Goal: Find specific page/section: Find specific page/section

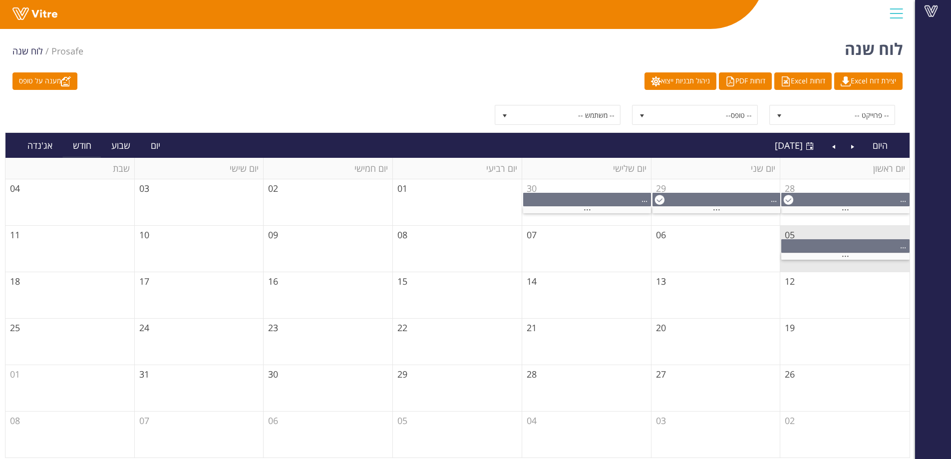
scroll to position [4, 0]
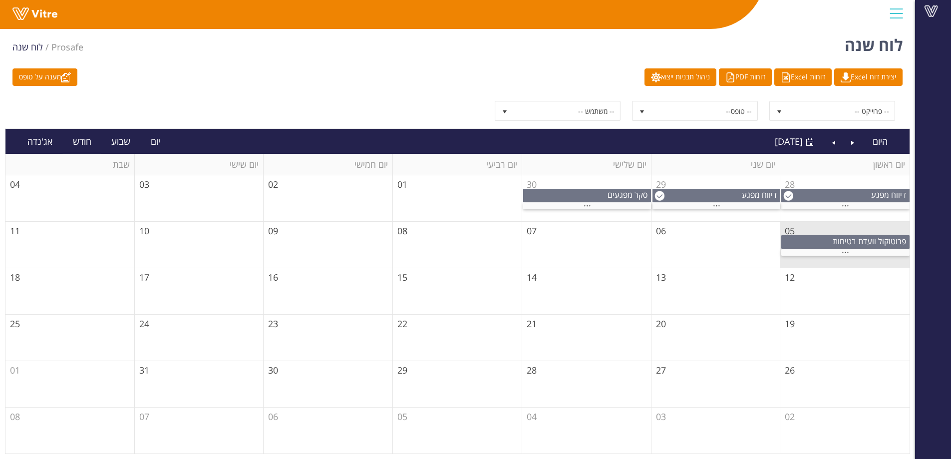
click at [570, 382] on td "28" at bounding box center [586, 384] width 129 height 46
click at [849, 144] on link "Previous" at bounding box center [853, 141] width 19 height 23
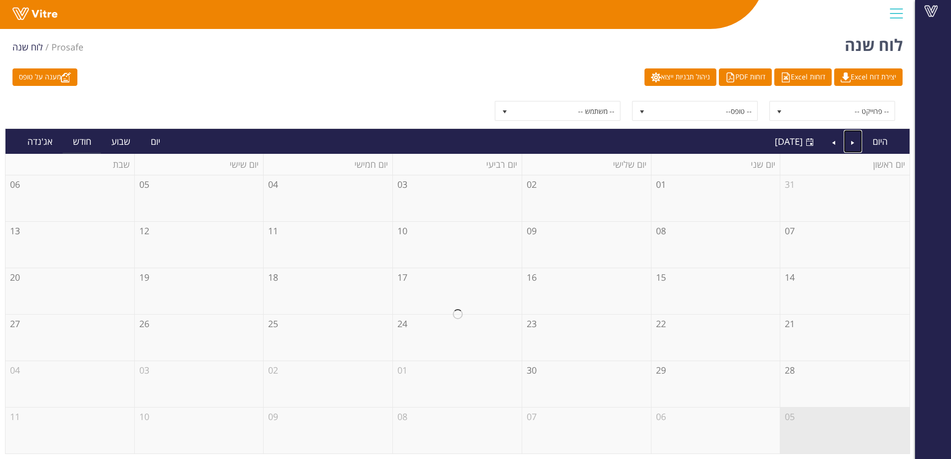
click at [833, 378] on div at bounding box center [457, 314] width 905 height 278
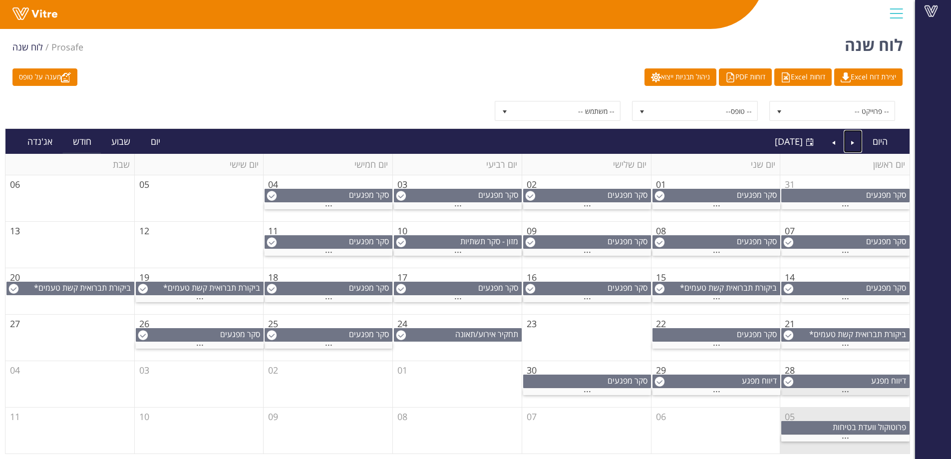
click at [822, 392] on div "..." at bounding box center [846, 392] width 128 height 6
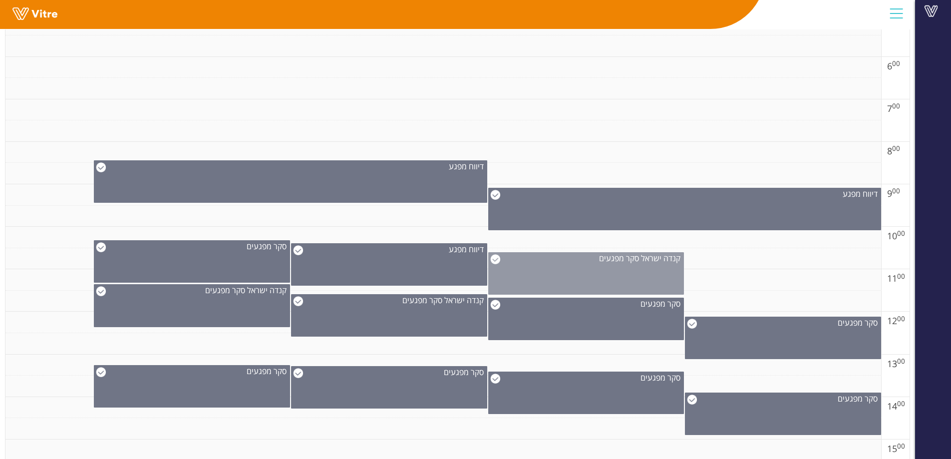
scroll to position [404, 0]
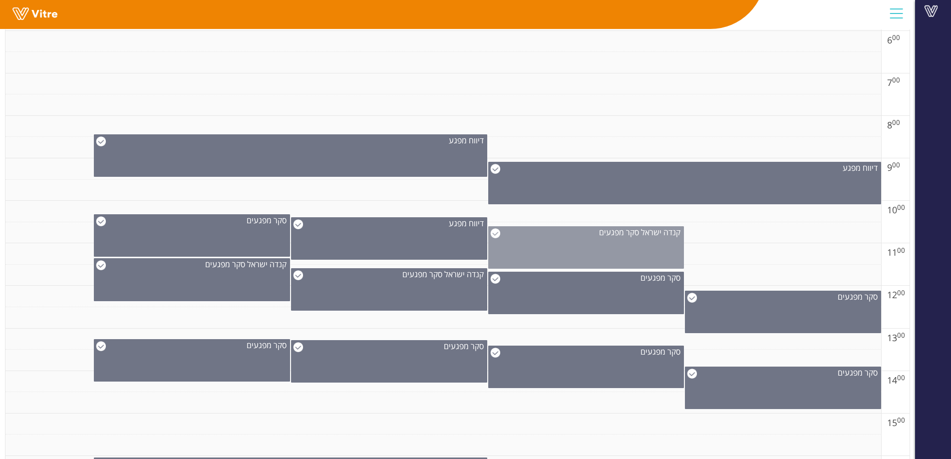
click at [590, 244] on div "קנדה ישראל סקר מפגעים" at bounding box center [586, 247] width 196 height 42
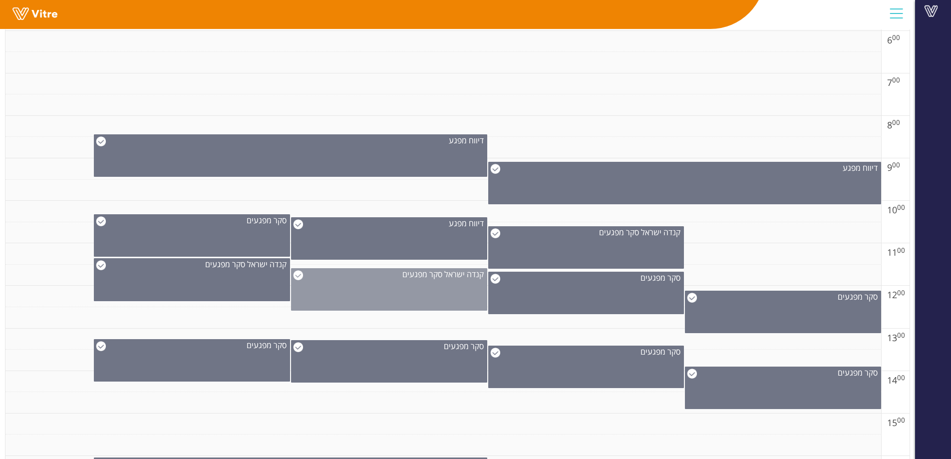
click at [428, 283] on div "קנדה ישראל סקר מפגעים" at bounding box center [389, 289] width 196 height 42
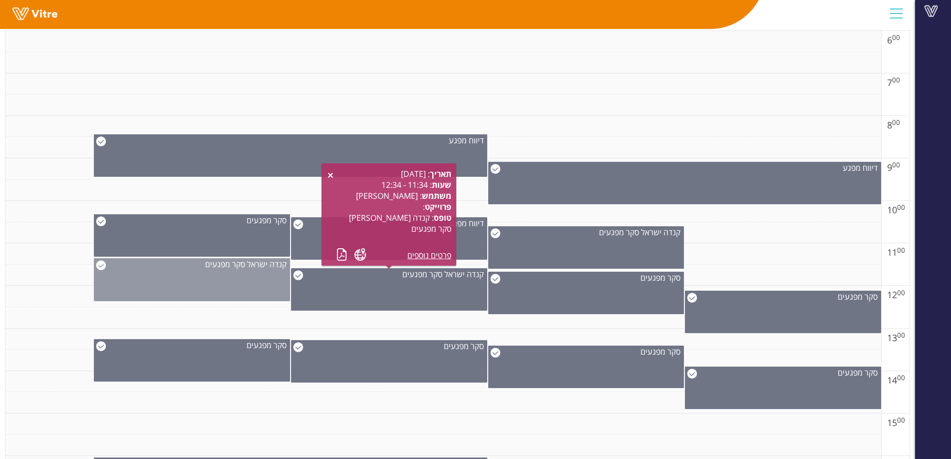
click at [245, 283] on div "קנדה ישראל סקר מפגעים" at bounding box center [192, 279] width 196 height 43
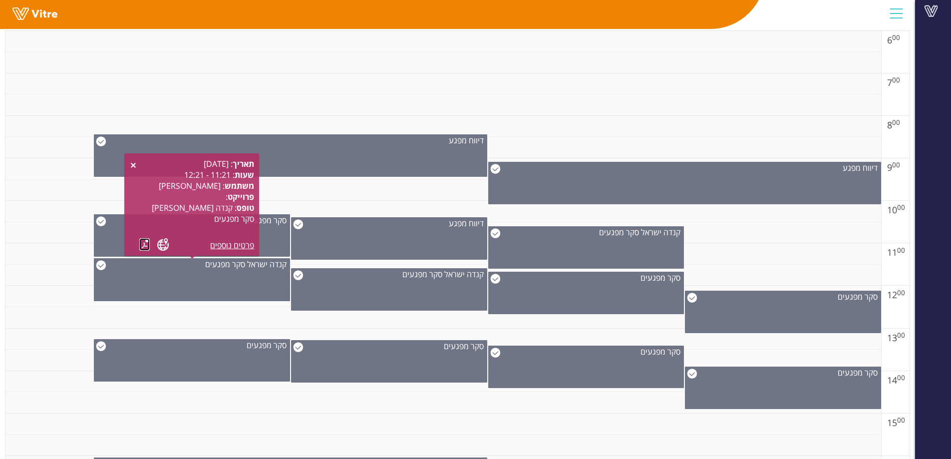
click at [142, 245] on link at bounding box center [144, 244] width 10 height 12
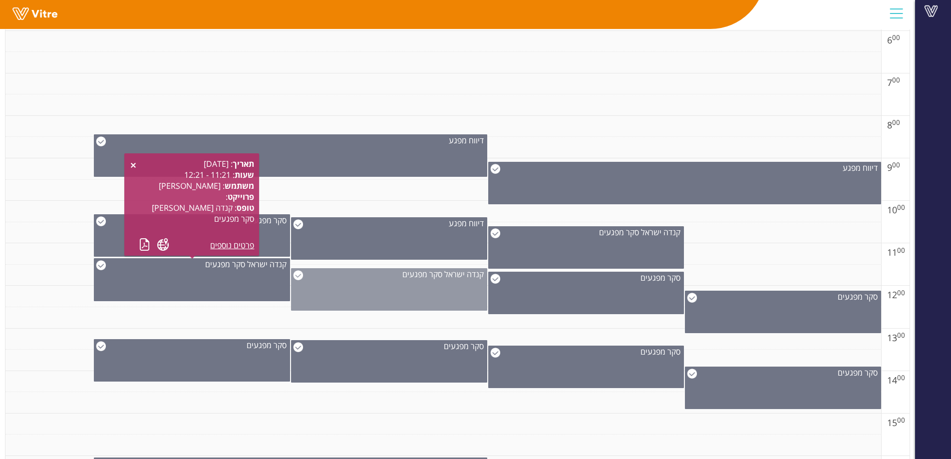
click at [391, 281] on div "קנדה ישראל סקר מפגעים" at bounding box center [389, 289] width 196 height 42
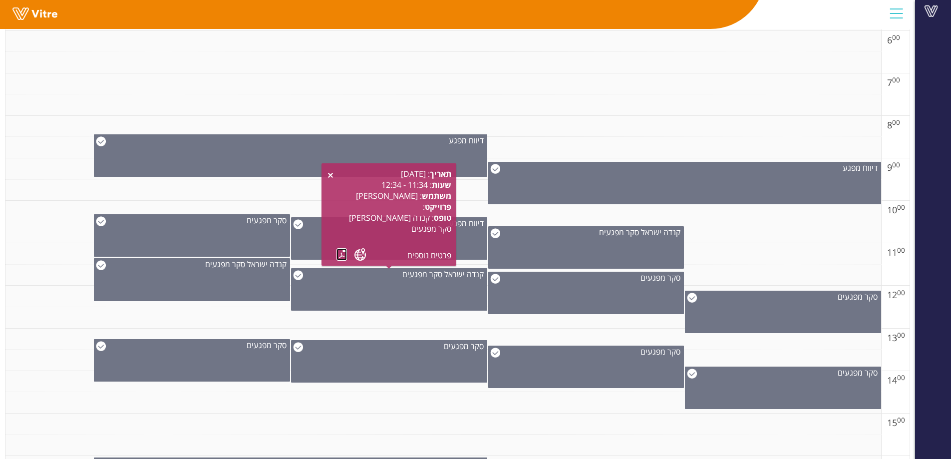
click at [343, 251] on link at bounding box center [342, 254] width 10 height 12
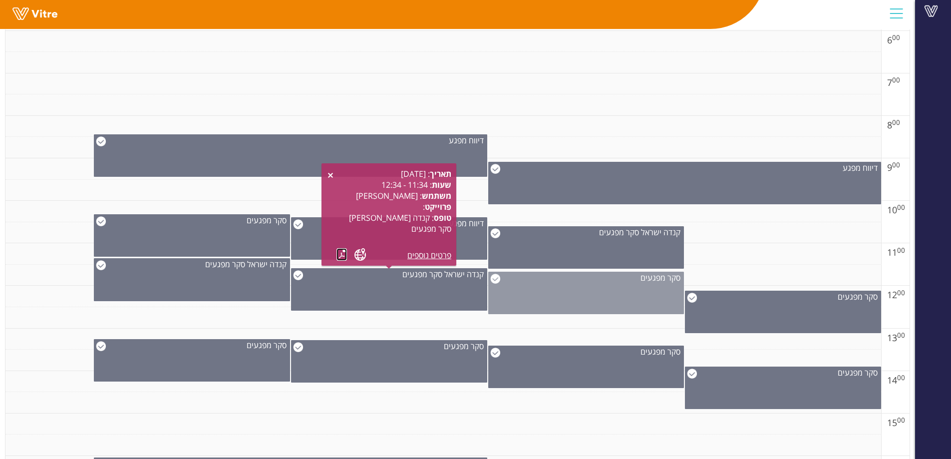
click at [557, 305] on div "סקר מפגעים" at bounding box center [586, 293] width 196 height 42
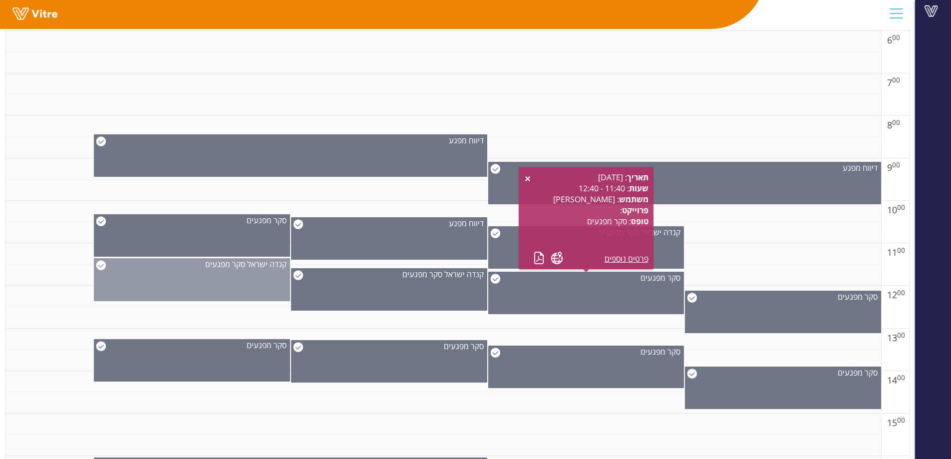
click at [261, 273] on div "קנדה ישראל סקר מפגעים" at bounding box center [192, 279] width 196 height 43
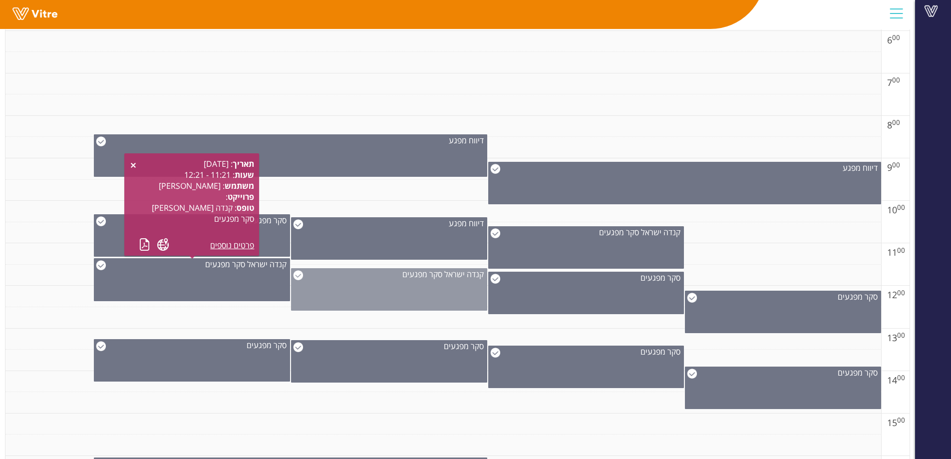
click at [440, 269] on span "קנדה ישראל סקר מפגעים" at bounding box center [443, 274] width 81 height 11
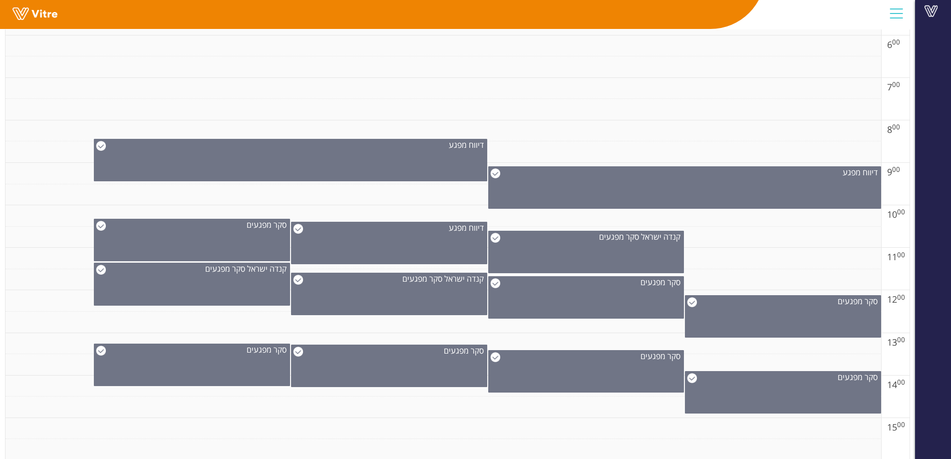
scroll to position [396, 0]
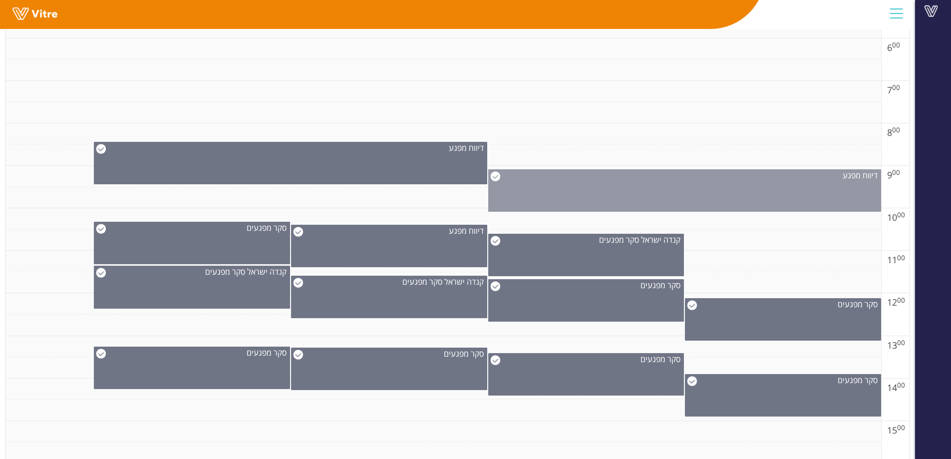
click at [607, 197] on div "דיווח מפגע" at bounding box center [684, 190] width 393 height 42
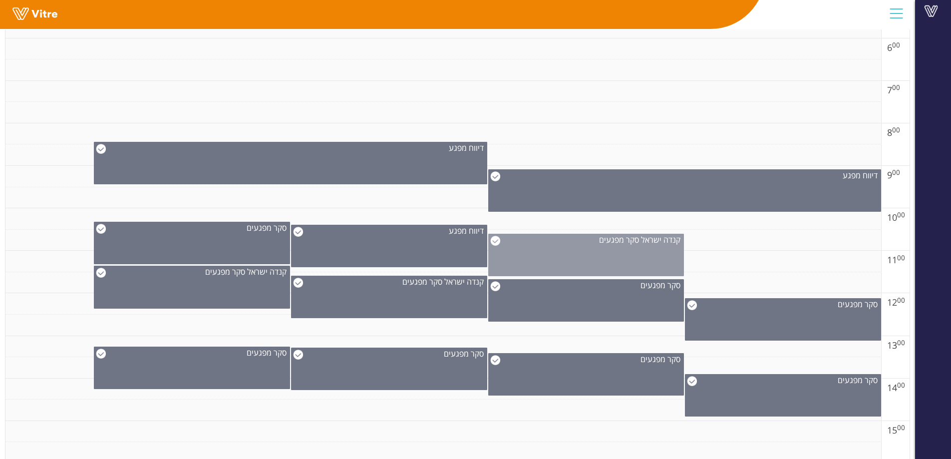
click at [610, 249] on div "קנדה ישראל סקר מפגעים" at bounding box center [586, 255] width 196 height 42
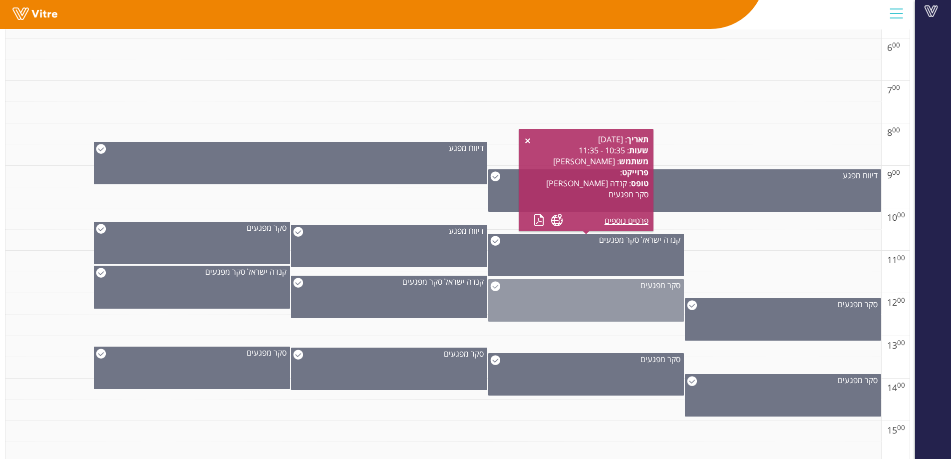
click at [601, 298] on div "סקר מפגעים" at bounding box center [586, 300] width 196 height 42
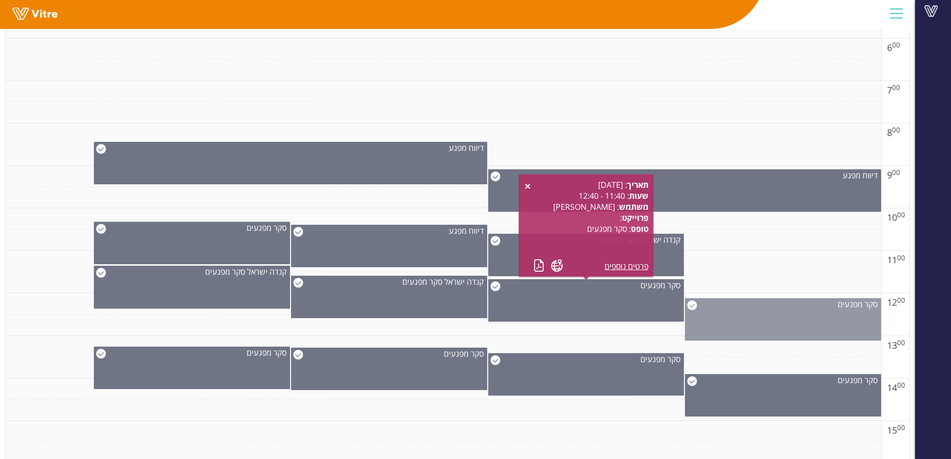
click at [777, 318] on div "סקר מפגעים" at bounding box center [783, 319] width 196 height 42
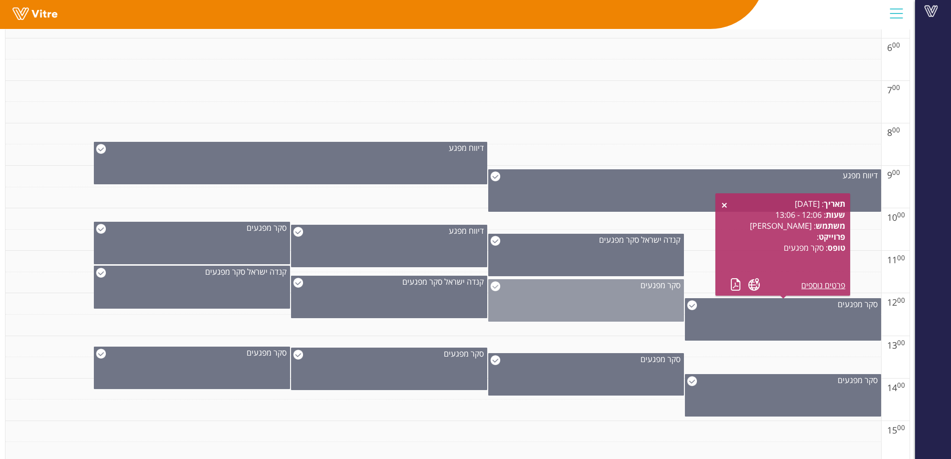
click at [581, 298] on div "סקר מפגעים" at bounding box center [586, 300] width 196 height 42
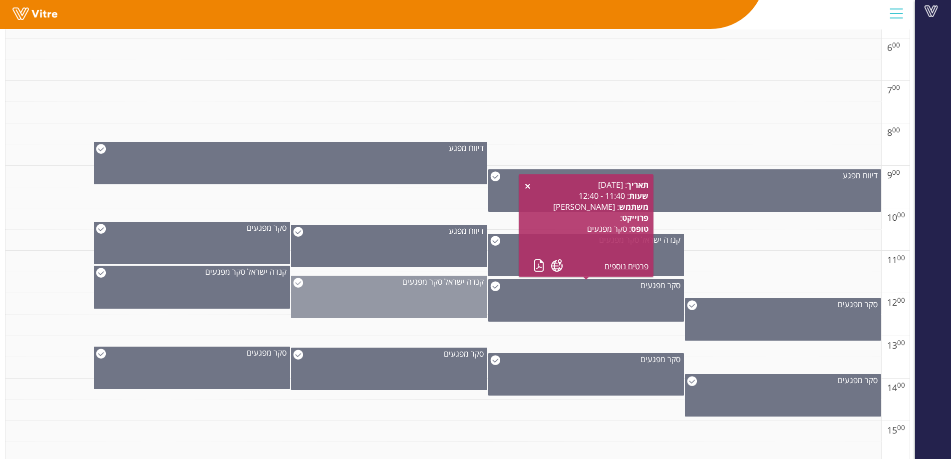
click at [462, 294] on div "קנדה ישראל סקר מפגעים" at bounding box center [389, 297] width 196 height 42
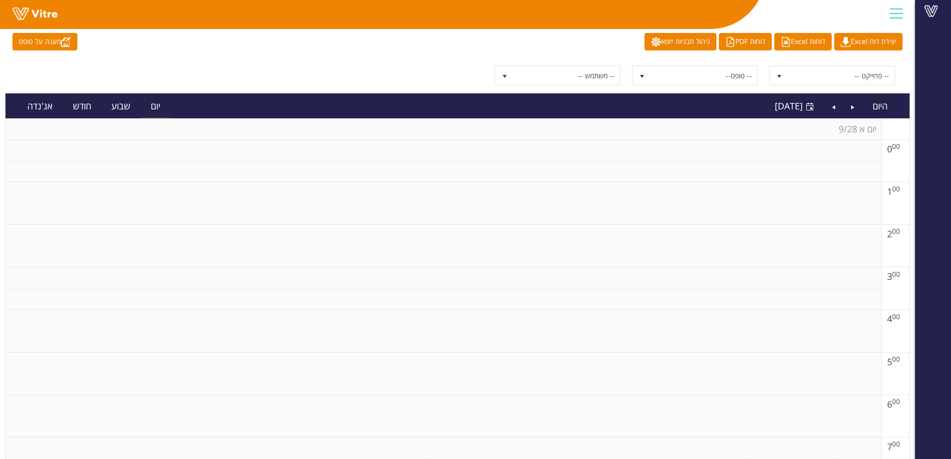
scroll to position [0, 0]
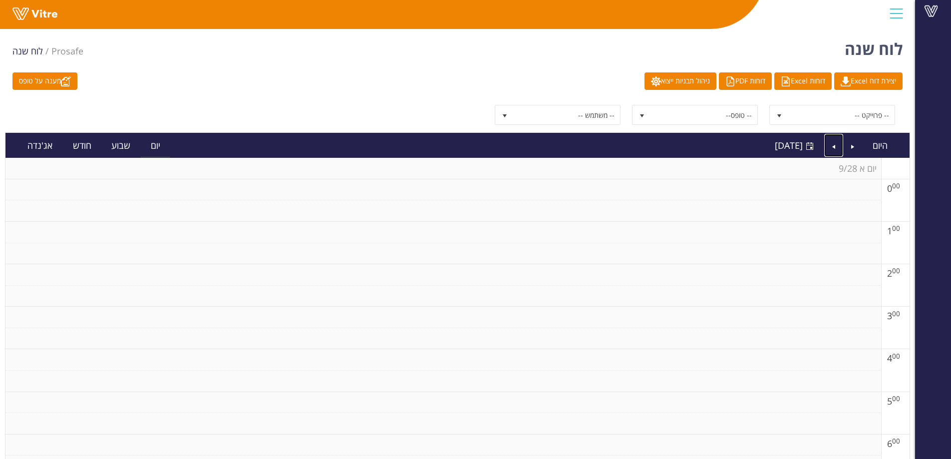
click at [834, 147] on link "Next" at bounding box center [834, 145] width 19 height 23
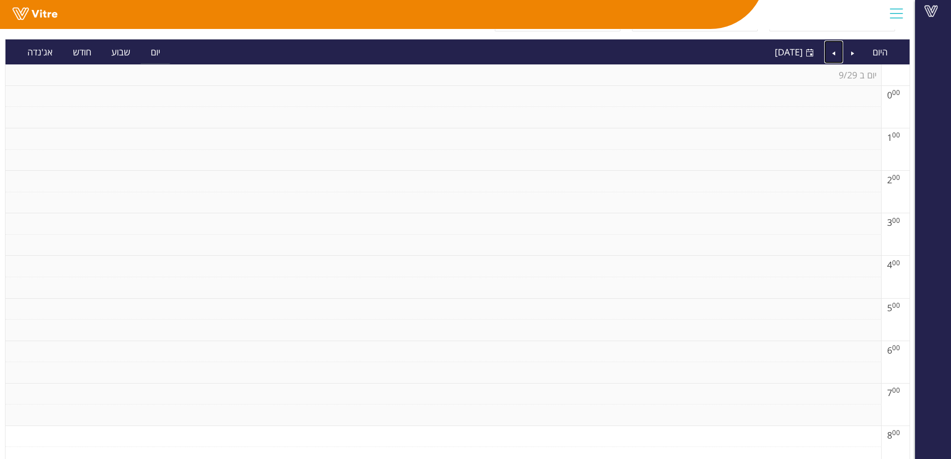
scroll to position [50, 0]
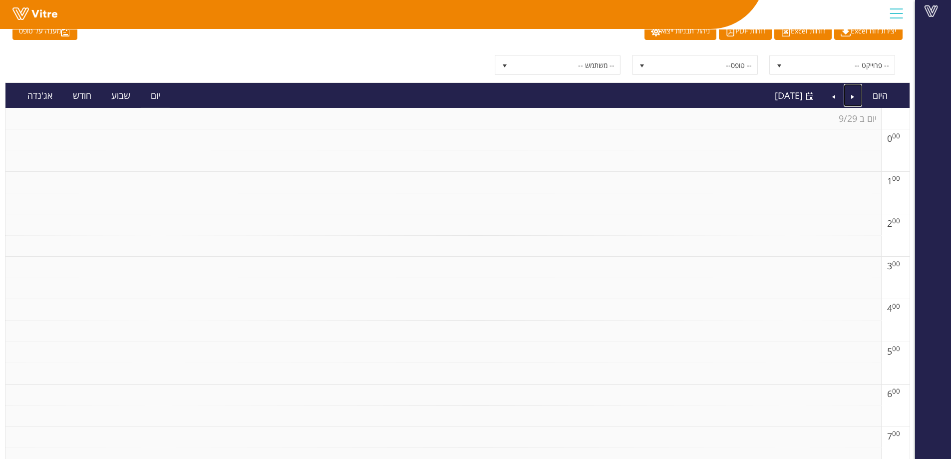
click at [851, 99] on link "Previous" at bounding box center [853, 95] width 19 height 23
click at [837, 95] on link "Next" at bounding box center [834, 95] width 19 height 23
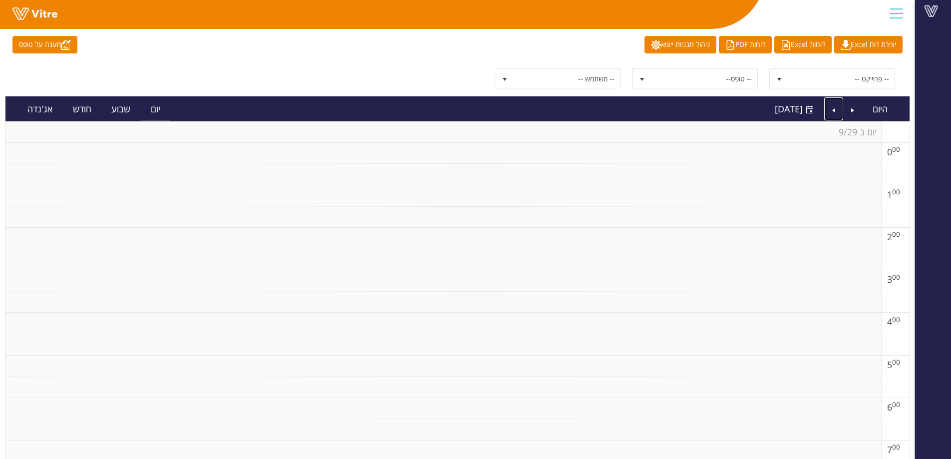
scroll to position [0, 0]
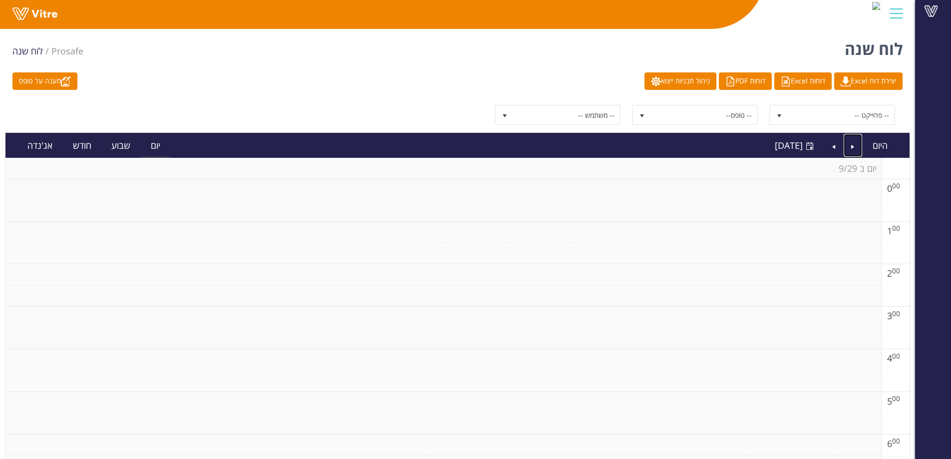
click at [848, 149] on link "Previous" at bounding box center [853, 145] width 19 height 23
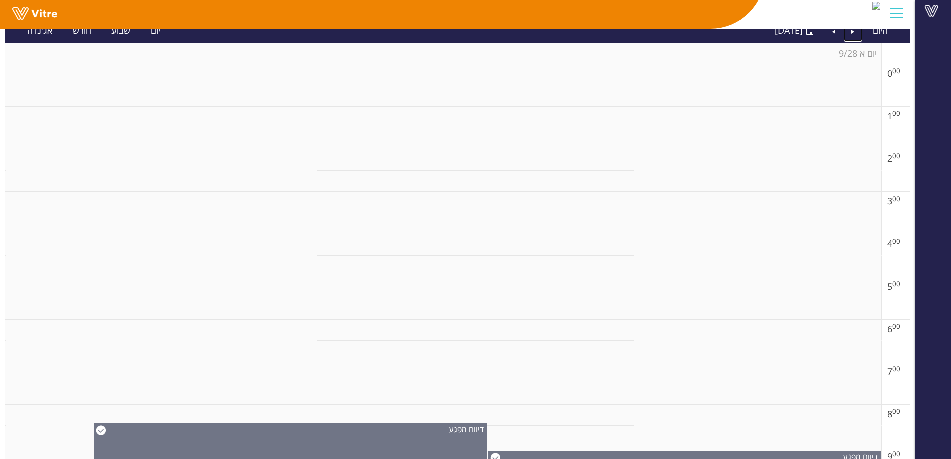
scroll to position [50, 0]
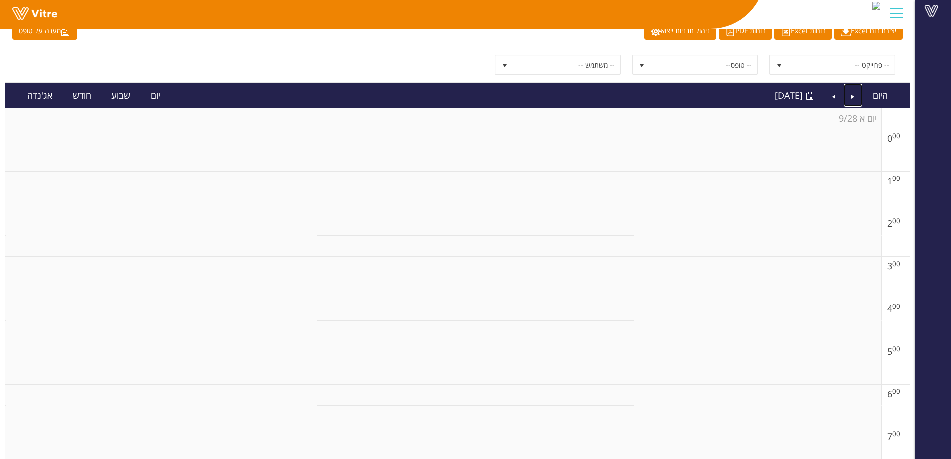
click at [857, 95] on link "Previous" at bounding box center [853, 95] width 19 height 23
click at [835, 98] on link "Next" at bounding box center [834, 95] width 19 height 23
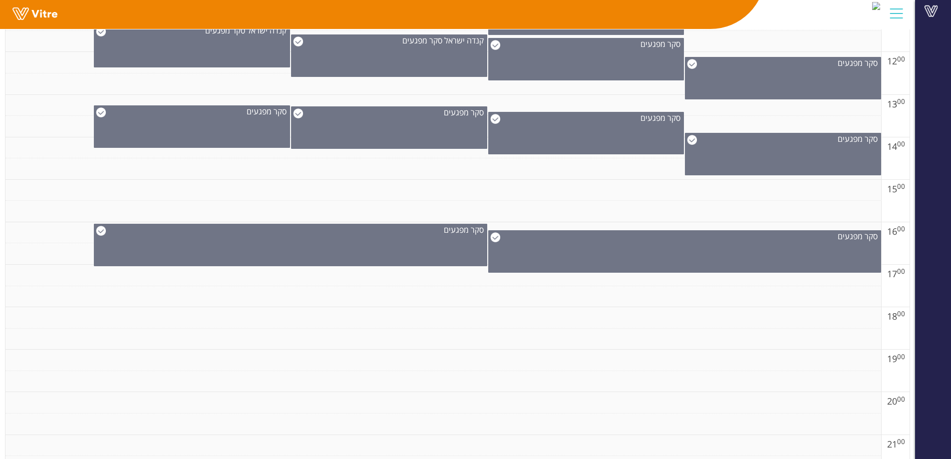
scroll to position [496, 0]
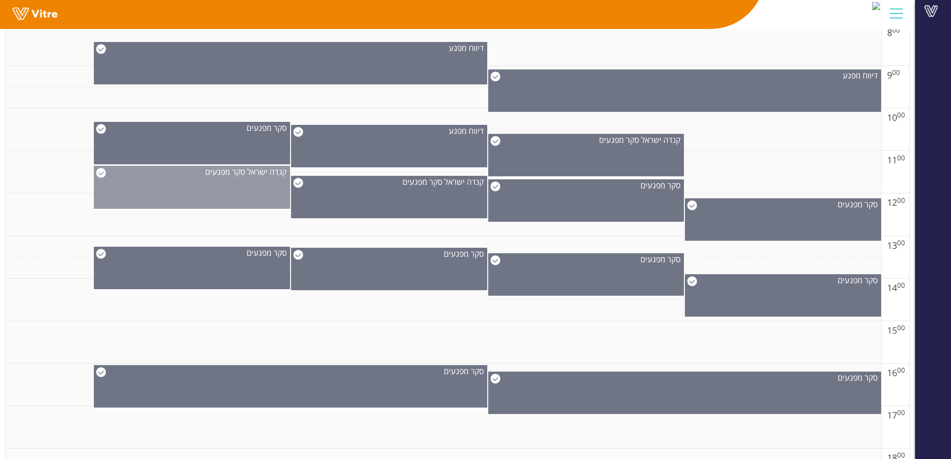
click at [261, 207] on div "קנדה ישראל סקר מפגעים" at bounding box center [192, 187] width 196 height 43
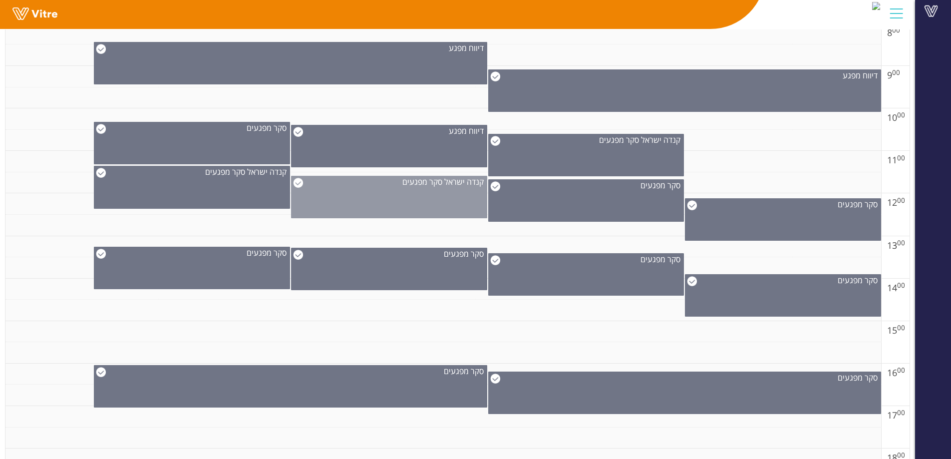
click at [379, 183] on div "קנדה ישראל סקר מפגעים" at bounding box center [389, 181] width 195 height 11
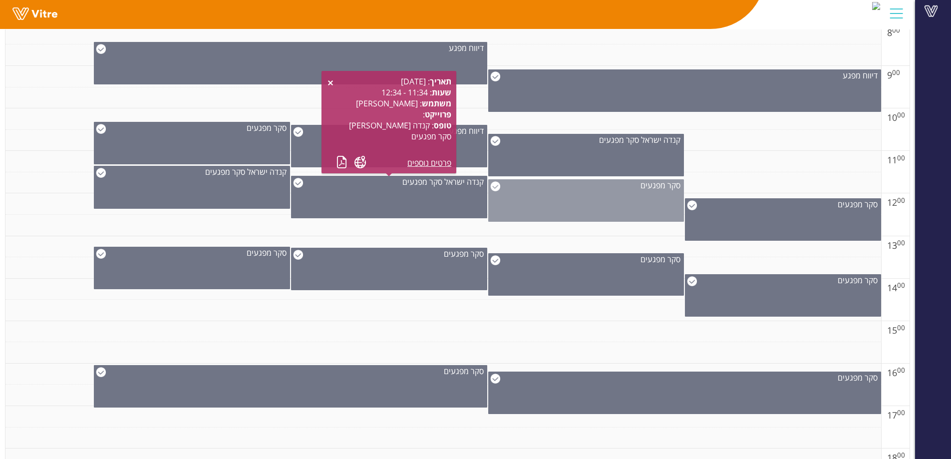
click at [506, 205] on div "סקר מפגעים" at bounding box center [586, 200] width 196 height 42
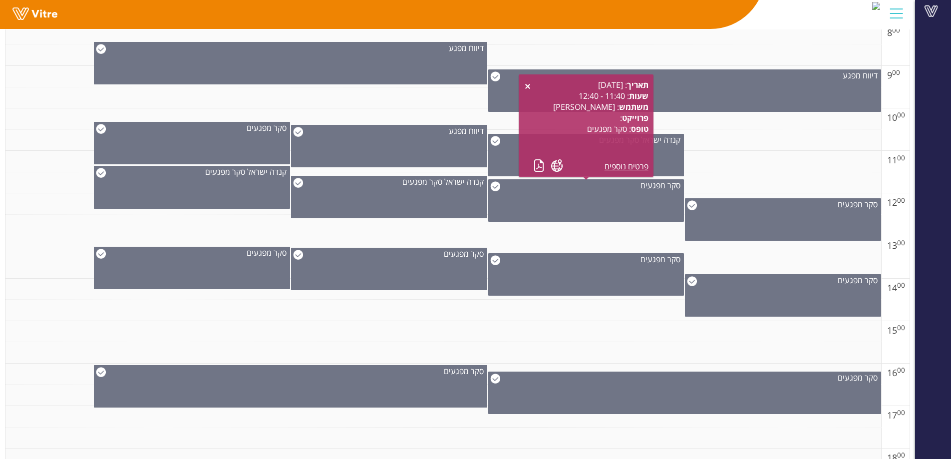
click at [653, 159] on div "תאריך : [DATE] שעות : 11:40 - 12:40 משתמש : [PERSON_NAME] : טופס : סקר מפגעים פ…" at bounding box center [586, 125] width 135 height 102
click at [665, 158] on div "קנדה ישראל סקר מפגעים" at bounding box center [586, 155] width 196 height 42
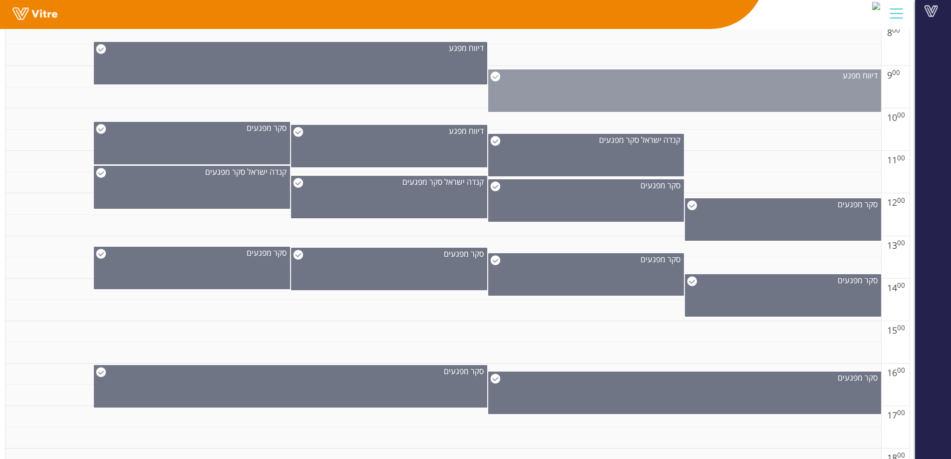
click at [775, 94] on div "דיווח מפגע" at bounding box center [684, 90] width 393 height 42
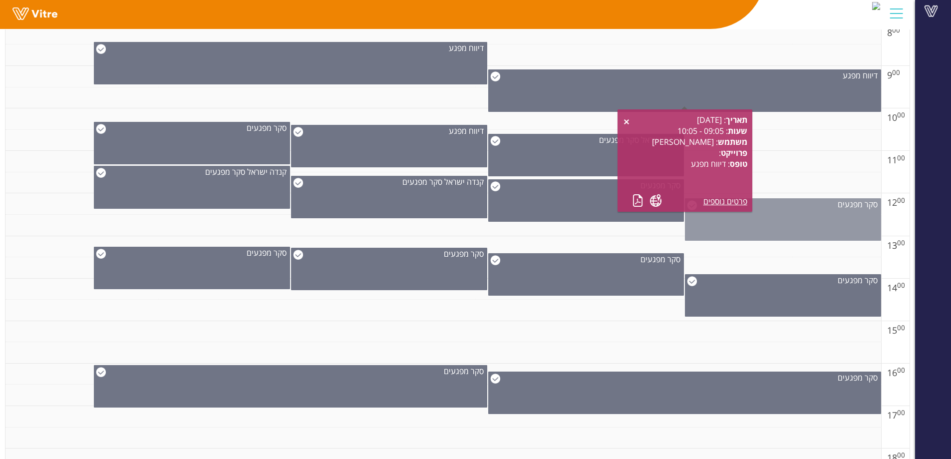
click at [804, 220] on div "סקר מפגעים" at bounding box center [783, 219] width 196 height 42
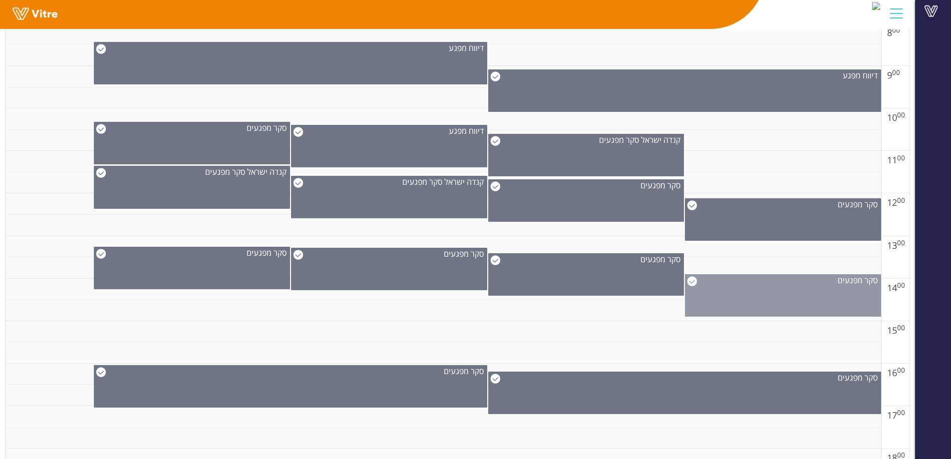
click at [803, 312] on div "סקר מפגעים" at bounding box center [783, 295] width 196 height 42
